Goal: Information Seeking & Learning: Learn about a topic

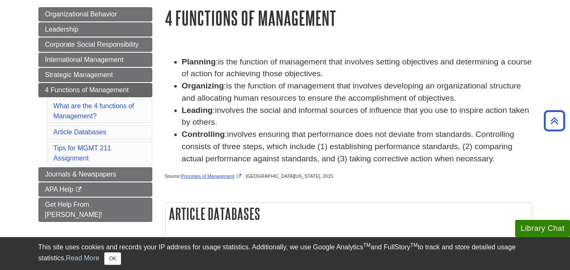
scroll to position [79, 0]
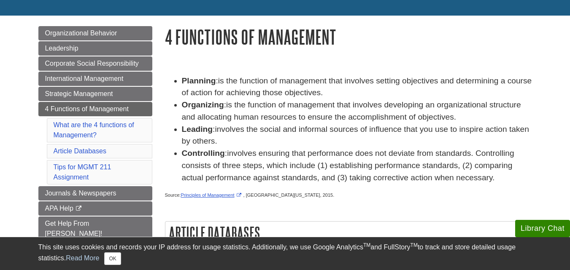
click at [278, 106] on span "is the function of management that involves developing an organizational struct…" at bounding box center [351, 110] width 339 height 21
drag, startPoint x: 278, startPoint y: 106, endPoint x: 369, endPoint y: 105, distance: 92.0
click at [369, 105] on span "is the function of management that involves developing an organizational struct…" at bounding box center [351, 110] width 339 height 21
click at [280, 105] on span "is the function of management that involves developing an organizational struct…" at bounding box center [351, 110] width 339 height 21
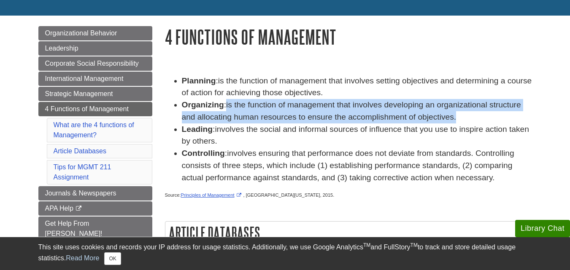
drag, startPoint x: 225, startPoint y: 105, endPoint x: 461, endPoint y: 119, distance: 235.8
click at [461, 119] on li "Organizing : is the function of management that involves developing an organiza…" at bounding box center [357, 111] width 350 height 24
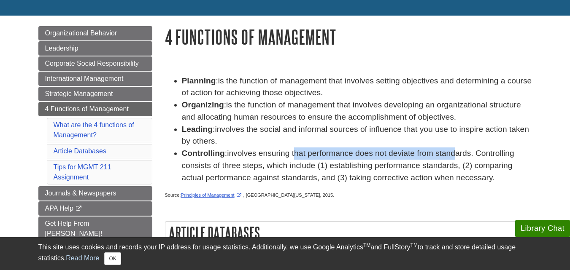
drag, startPoint x: 298, startPoint y: 152, endPoint x: 457, endPoint y: 152, distance: 159.0
click at [457, 152] on span "involves ensuring that performance does not deviate from standards. Controlling…" at bounding box center [348, 165] width 332 height 33
